Goal: Transaction & Acquisition: Purchase product/service

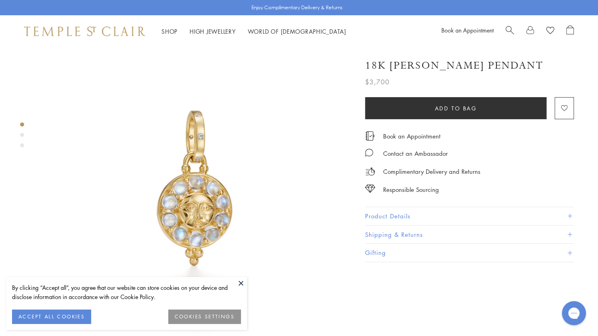
click at [240, 283] on button at bounding box center [241, 283] width 12 height 12
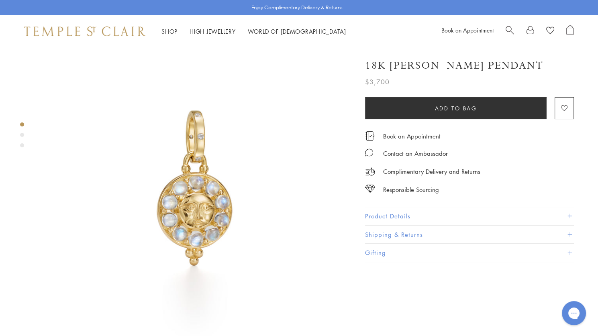
click at [186, 211] on img at bounding box center [196, 203] width 313 height 313
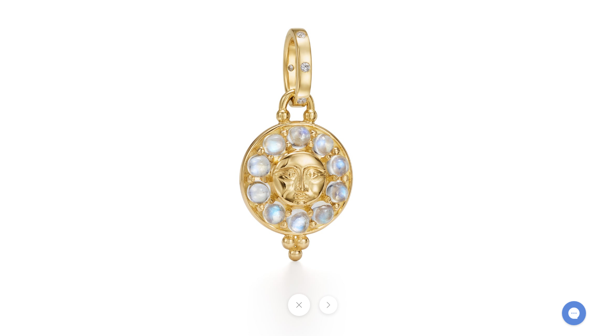
click at [299, 305] on button at bounding box center [299, 305] width 22 height 22
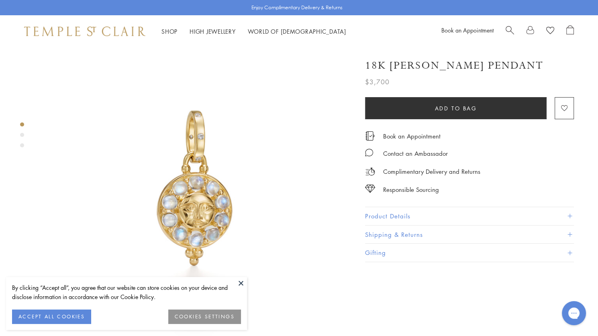
click at [242, 280] on button at bounding box center [241, 283] width 12 height 12
